Goal: Check status: Check status

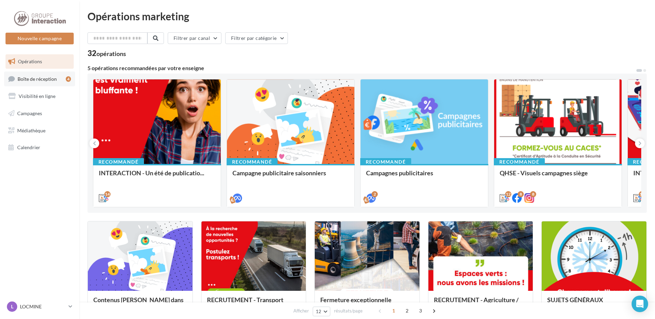
click at [35, 83] on link "Boîte de réception 4" at bounding box center [39, 79] width 71 height 15
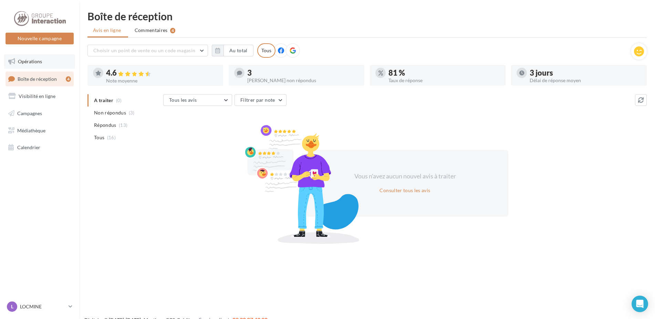
click at [35, 66] on link "Opérations" at bounding box center [39, 61] width 71 height 14
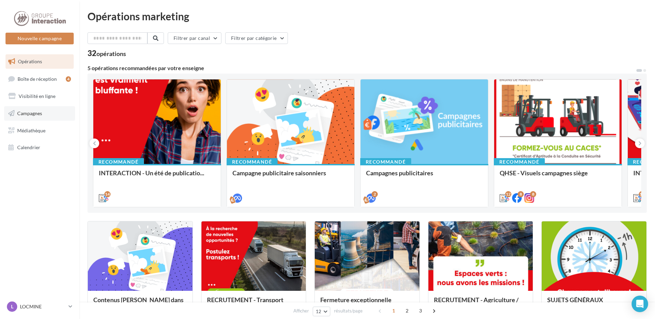
click at [44, 116] on link "Campagnes" at bounding box center [39, 113] width 71 height 14
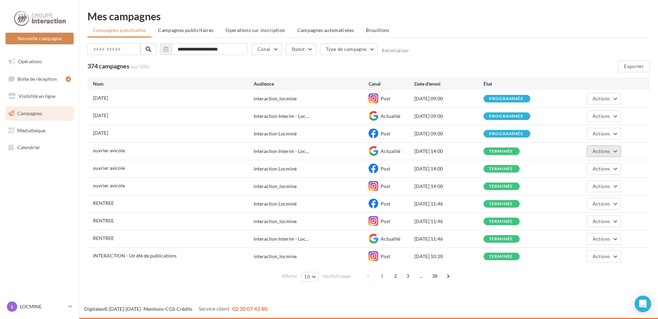
click at [615, 153] on button "Actions" at bounding box center [604, 152] width 34 height 12
click at [590, 171] on button "Voir les résultats" at bounding box center [586, 168] width 69 height 18
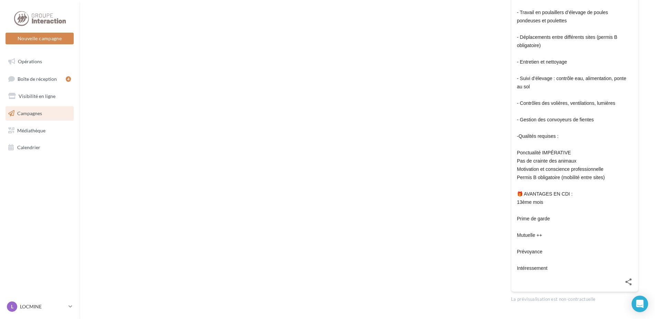
scroll to position [432, 0]
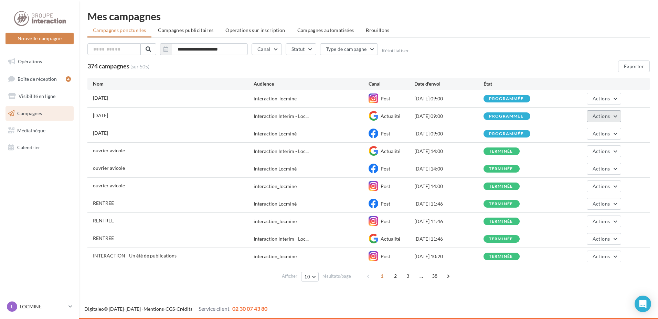
click at [618, 116] on button "Actions" at bounding box center [604, 116] width 34 height 12
click at [593, 129] on button "Voir les résultats" at bounding box center [586, 133] width 69 height 18
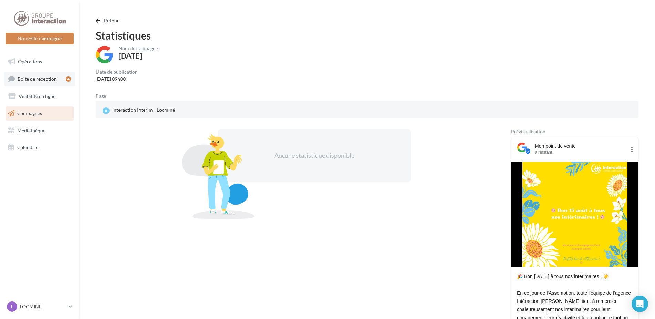
click at [54, 81] on span "Boîte de réception" at bounding box center [37, 79] width 39 height 6
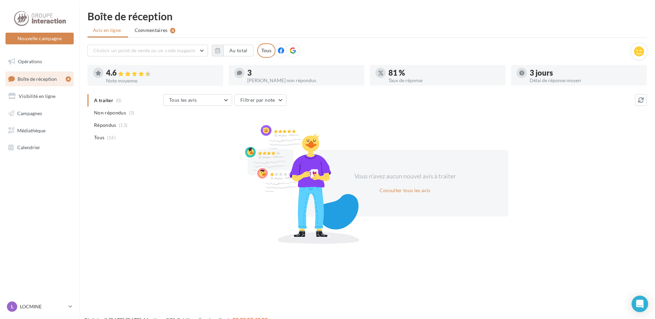
click at [513, 242] on div "Nouvelle campagne Nouvelle campagne Opérations Boîte de réception 4 Visibilité …" at bounding box center [327, 170] width 655 height 319
